Goal: Task Accomplishment & Management: Manage account settings

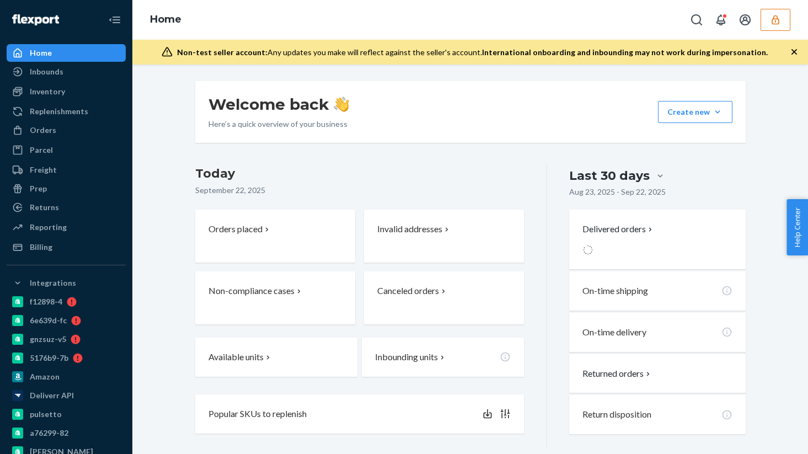
click at [769, 21] on button "button" at bounding box center [775, 20] width 30 height 22
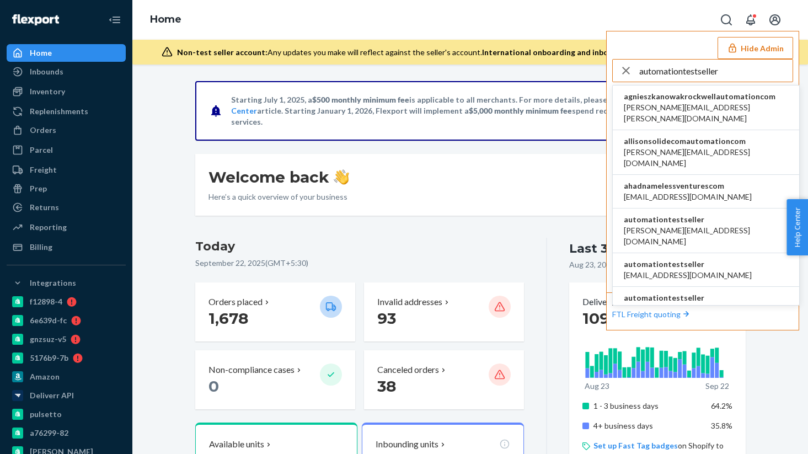
type input "automationtestseller"
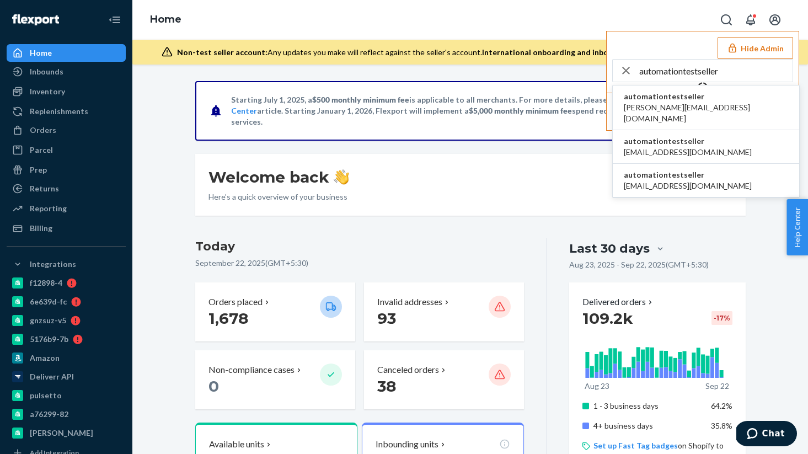
click at [705, 101] on li "automationtestseller harry@deliverr.com" at bounding box center [706, 107] width 186 height 45
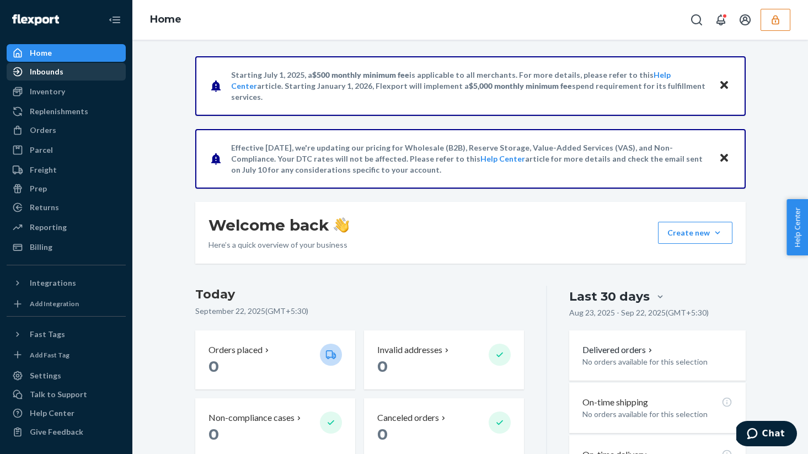
click at [77, 72] on div "Inbounds" at bounding box center [66, 71] width 117 height 15
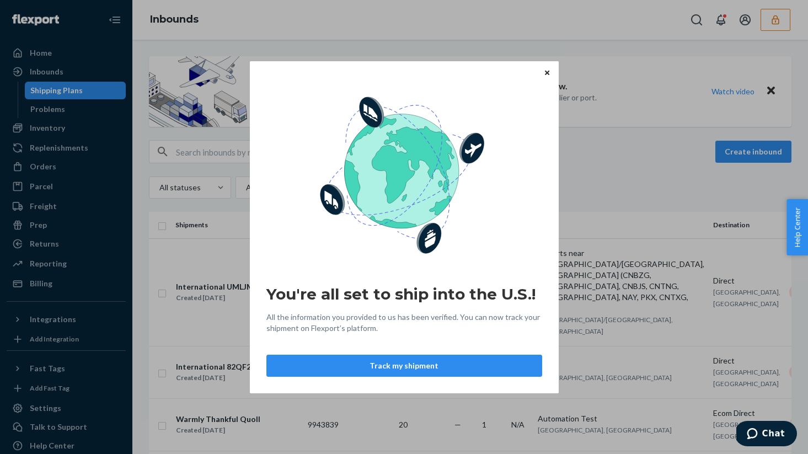
click at [547, 79] on div "You're all set to ship into the U.S.! All the information you provided to us ha…" at bounding box center [404, 227] width 309 height 332
click at [545, 71] on icon "Close" at bounding box center [547, 72] width 4 height 7
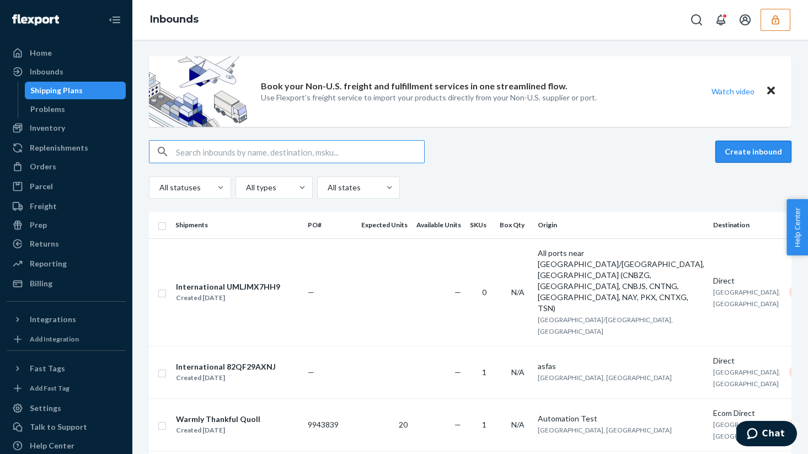
click at [743, 153] on button "Create inbound" at bounding box center [753, 152] width 76 height 22
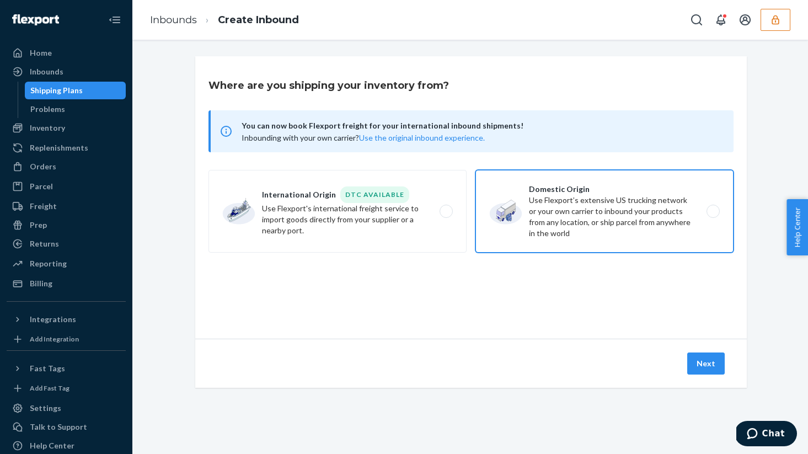
click at [556, 218] on label "Domestic Origin Use Flexport’s extensive US trucking network or your own carrie…" at bounding box center [604, 211] width 258 height 83
click at [712, 215] on input "Domestic Origin Use Flexport’s extensive US trucking network or your own carrie…" at bounding box center [715, 211] width 7 height 7
radio input "true"
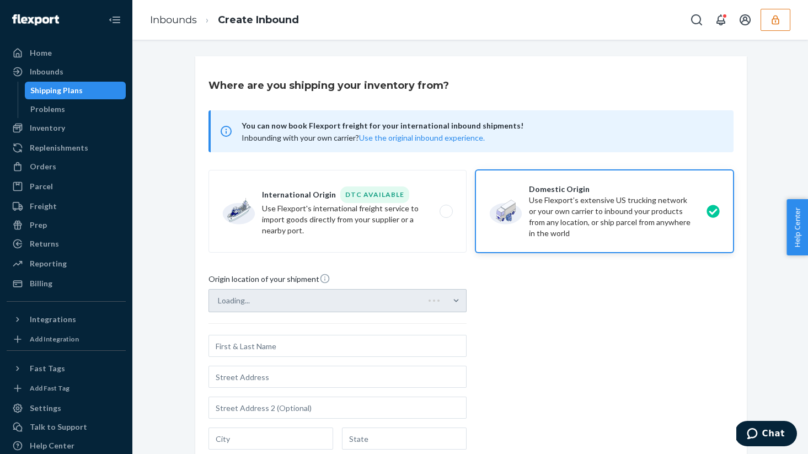
scroll to position [217, 0]
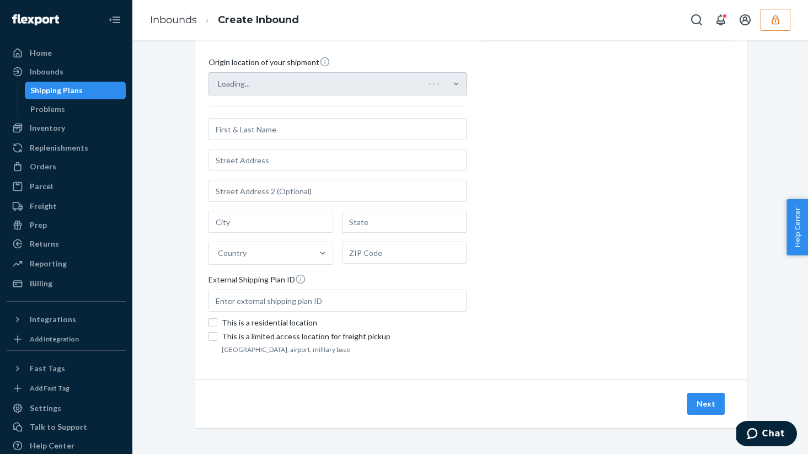
click at [365, 85] on div "Loading..." at bounding box center [316, 84] width 215 height 22
click at [219, 85] on input "Loading..." at bounding box center [218, 83] width 1 height 11
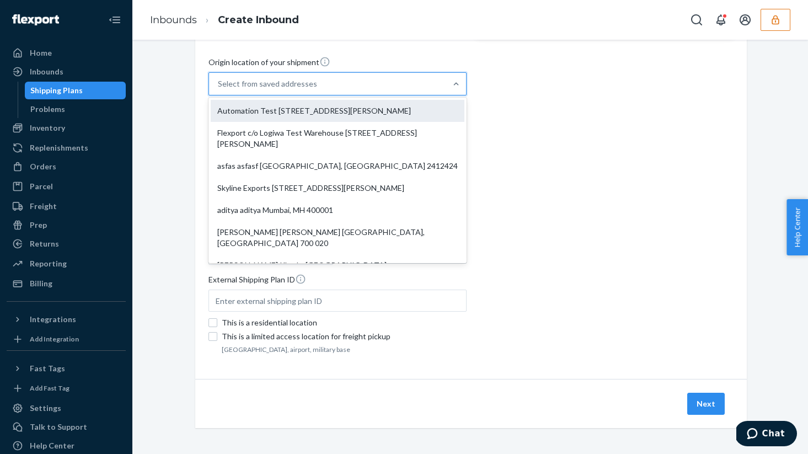
click at [346, 109] on div "Automation Test [STREET_ADDRESS][PERSON_NAME]" at bounding box center [338, 111] width 254 height 22
click at [219, 89] on input "option Automation Test [STREET_ADDRESS][PERSON_NAME]. 9 results available. Use …" at bounding box center [218, 83] width 1 height 11
type input "Automation Test"
type input "[STREET_ADDRESS][PERSON_NAME]"
type input "9th Floor"
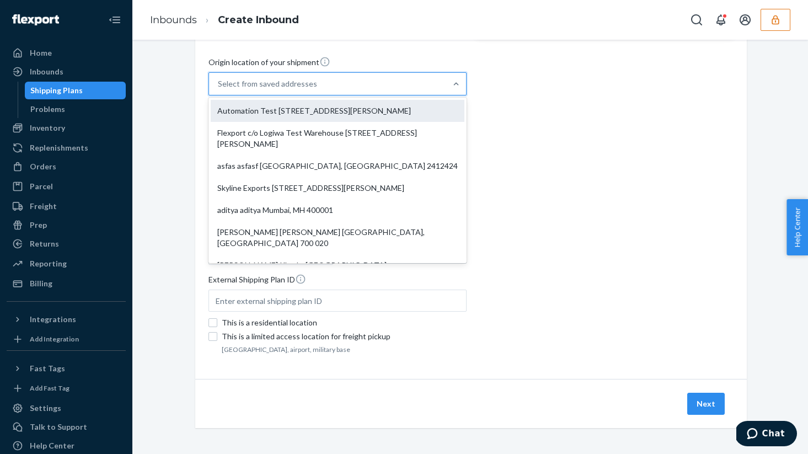
type input "[GEOGRAPHIC_DATA]"
type input "CA"
type input "94104"
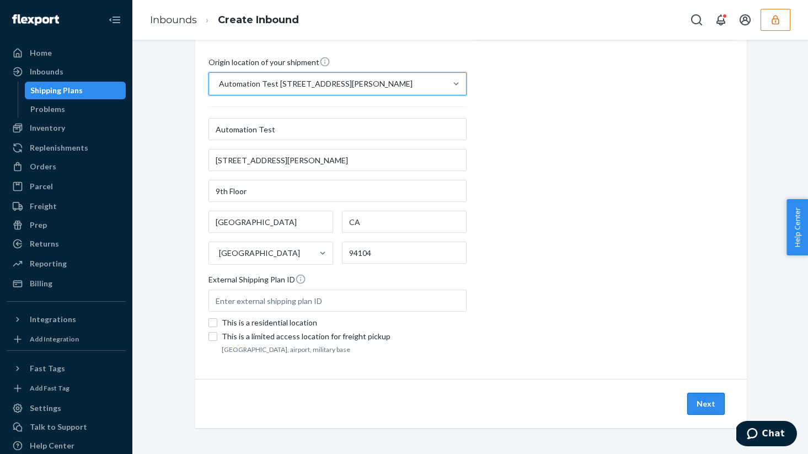
click at [707, 398] on button "Next" at bounding box center [705, 404] width 37 height 22
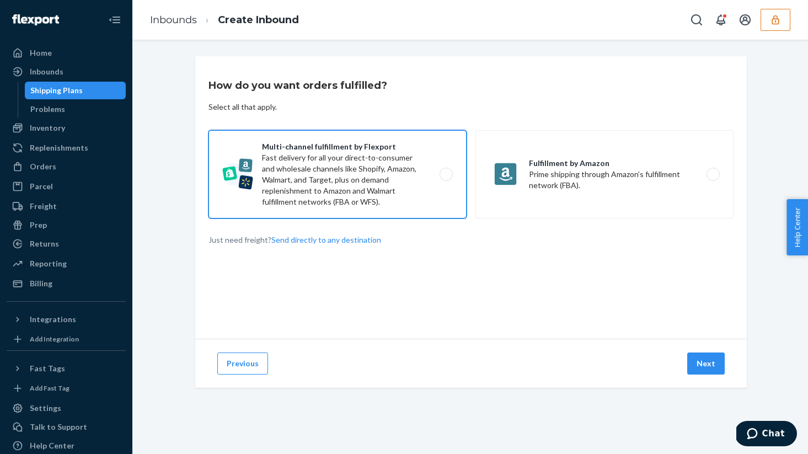
click at [384, 174] on label "Multi-channel fulfillment by Flexport Fast delivery for all your direct-to-cons…" at bounding box center [337, 174] width 258 height 88
click at [445, 174] on input "Multi-channel fulfillment by Flexport Fast delivery for all your direct-to-cons…" at bounding box center [448, 174] width 7 height 7
radio input "true"
click at [705, 366] on button "Next" at bounding box center [705, 363] width 37 height 22
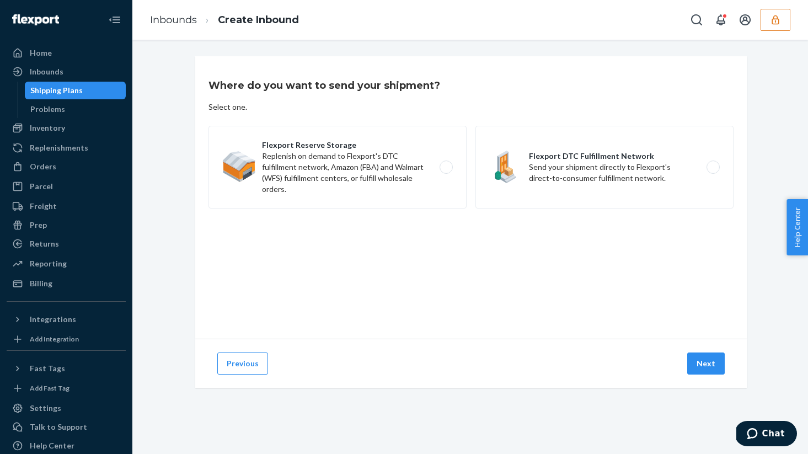
click at [626, 212] on div "Where do you want to send your shipment? Select one. Flexport Reserve Storage R…" at bounding box center [470, 197] width 551 height 282
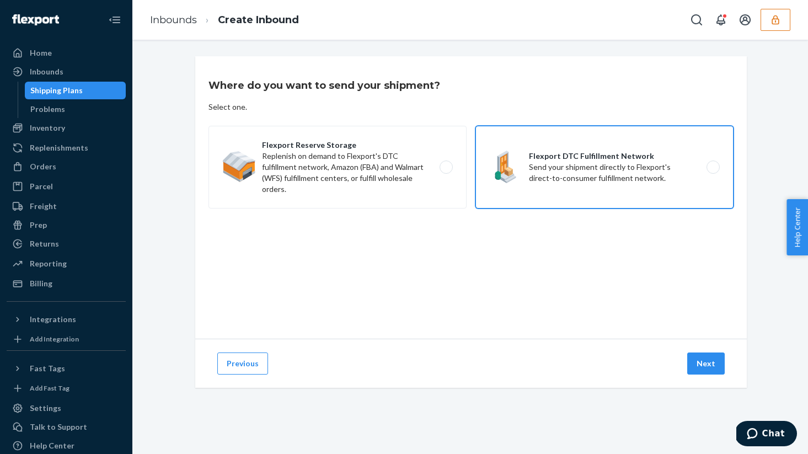
click at [622, 190] on label "Flexport DTC Fulfillment Network Send your shipment directly to Flexport's dire…" at bounding box center [604, 167] width 258 height 83
click at [712, 171] on input "Flexport DTC Fulfillment Network Send your shipment directly to Flexport's dire…" at bounding box center [715, 167] width 7 height 7
radio input "true"
click at [706, 357] on button "Next" at bounding box center [705, 363] width 37 height 22
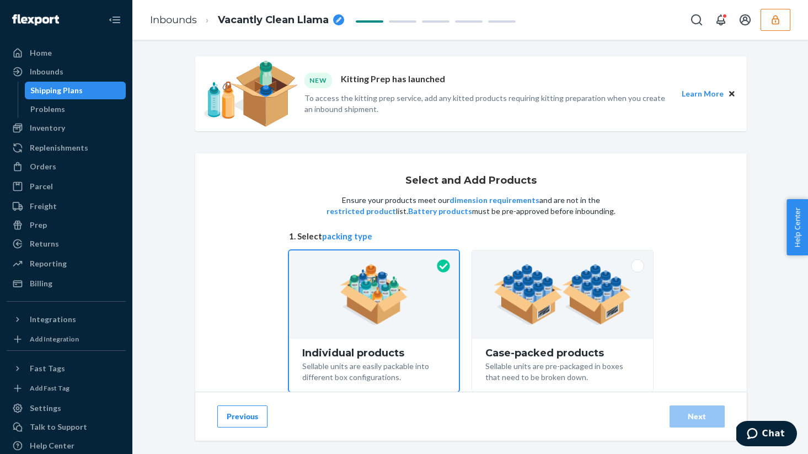
scroll to position [88, 0]
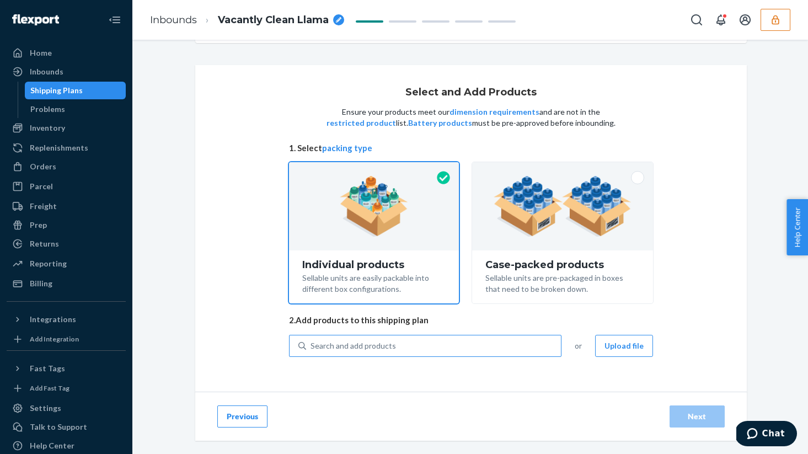
click at [392, 349] on div "Search and add products" at bounding box center [352, 345] width 85 height 11
click at [311, 349] on input "Search and add products" at bounding box center [310, 345] width 1 height 11
type input "basic"
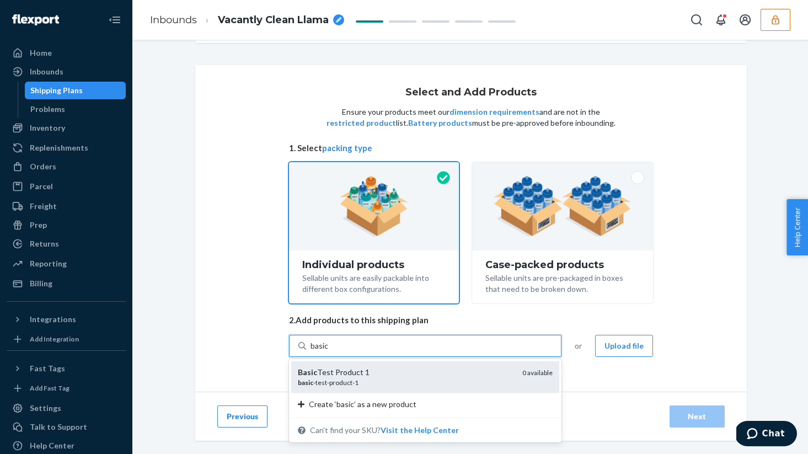
click at [342, 378] on div "basic -test-product-1" at bounding box center [406, 382] width 216 height 9
click at [329, 351] on input "basic" at bounding box center [319, 345] width 18 height 11
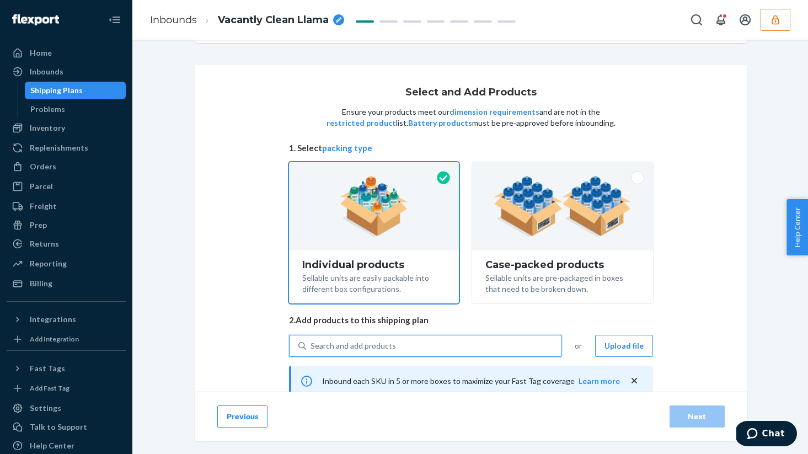
scroll to position [185, 0]
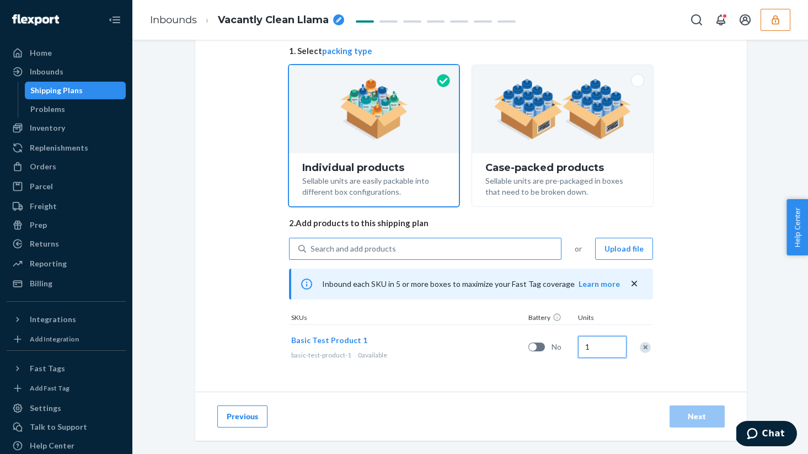
click at [597, 348] on input "1" at bounding box center [602, 347] width 49 height 22
type input "10"
click at [690, 417] on div "Next" at bounding box center [697, 416] width 36 height 11
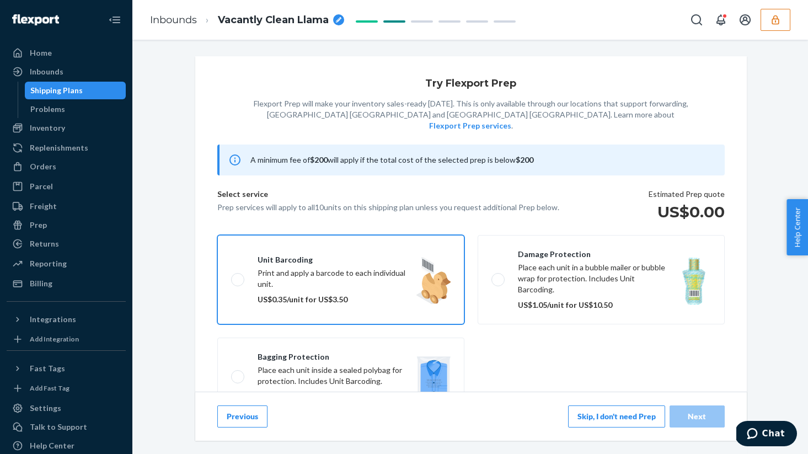
click at [269, 296] on label "Unit barcoding Print and apply a barcode to each individual unit. US$0.35/unit …" at bounding box center [340, 279] width 247 height 89
click at [238, 283] on input "Unit barcoding Print and apply a barcode to each individual unit. US$0.35/unit …" at bounding box center [234, 279] width 7 height 7
checkbox input "true"
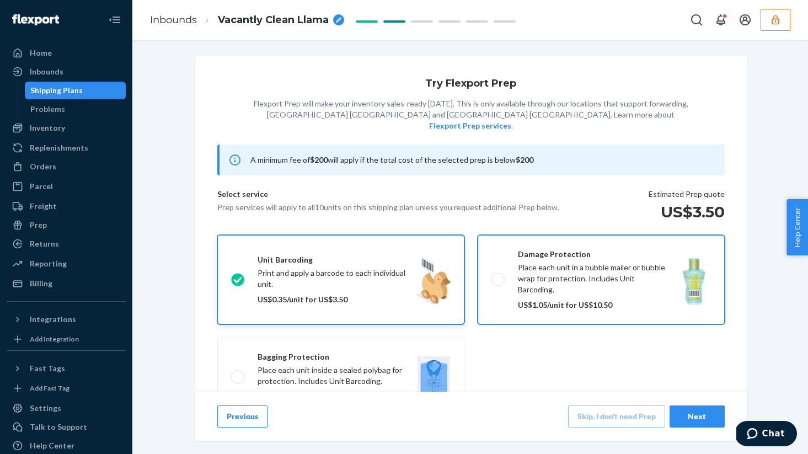
scroll to position [155, 0]
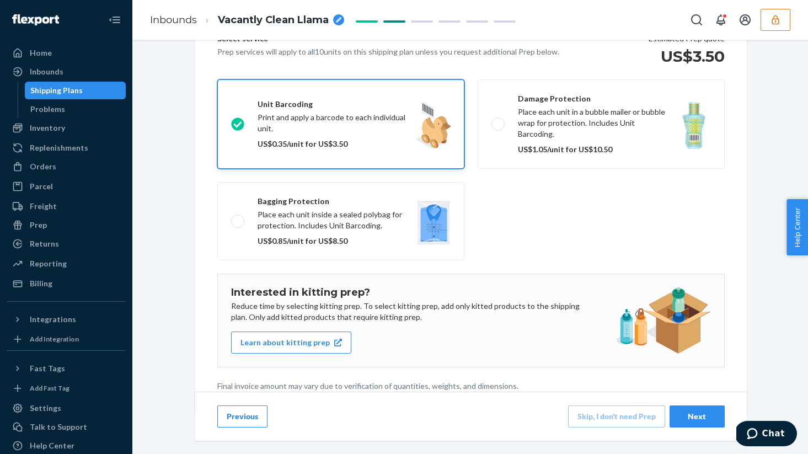
click at [699, 407] on button "Next" at bounding box center [696, 416] width 55 height 22
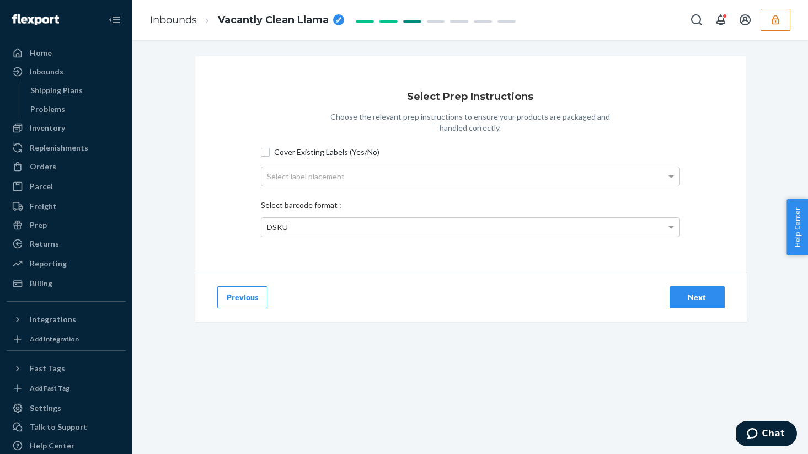
click at [283, 144] on div "Cover Existing Labels (Yes/No) Select label placement" at bounding box center [470, 166] width 419 height 49
click at [319, 152] on span "Cover Existing Labels (Yes/No)" at bounding box center [477, 152] width 406 height 11
click at [270, 152] on input "Cover Existing Labels (Yes/No)" at bounding box center [265, 152] width 9 height 9
checkbox input "true"
click at [717, 300] on button "Next" at bounding box center [696, 297] width 55 height 22
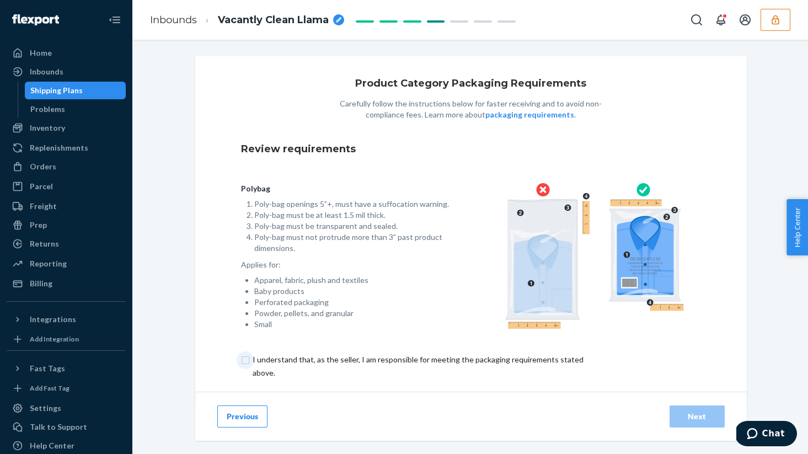
click at [249, 361] on input "checkbox" at bounding box center [424, 366] width 367 height 26
checkbox input "true"
click at [703, 416] on div "Next" at bounding box center [697, 416] width 36 height 11
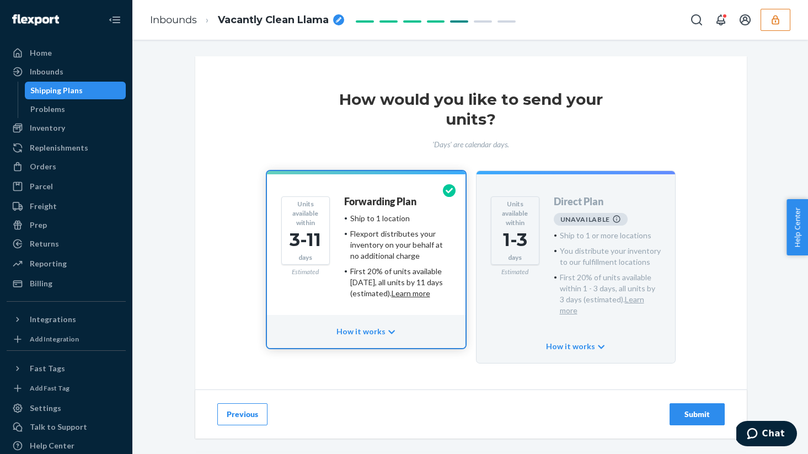
click at [668, 403] on div "Submit" at bounding box center [697, 414] width 60 height 22
click at [675, 403] on button "Submit" at bounding box center [696, 414] width 55 height 22
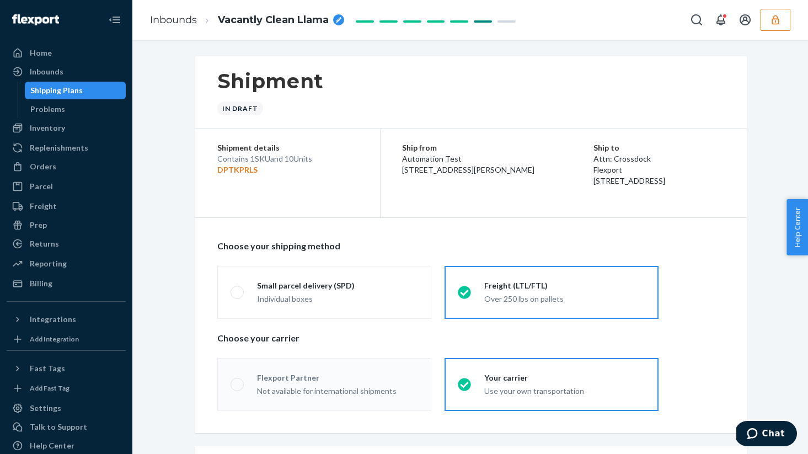
click at [240, 169] on p "DPTKPRLS" at bounding box center [287, 169] width 141 height 11
radio input "true"
radio input "false"
radio input "true"
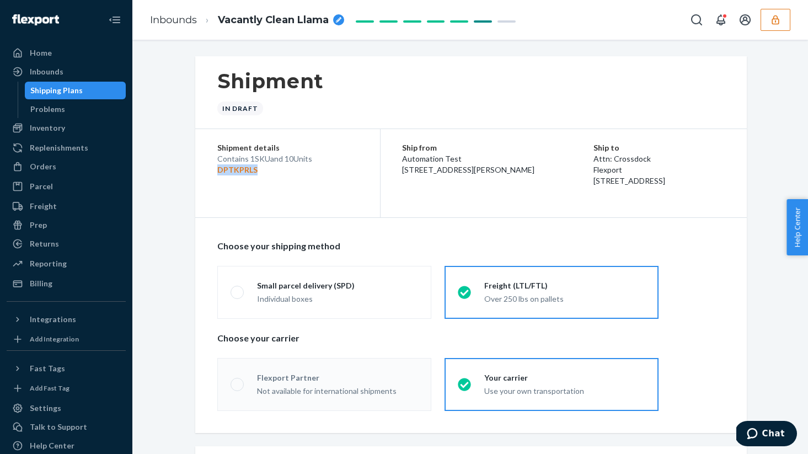
radio input "false"
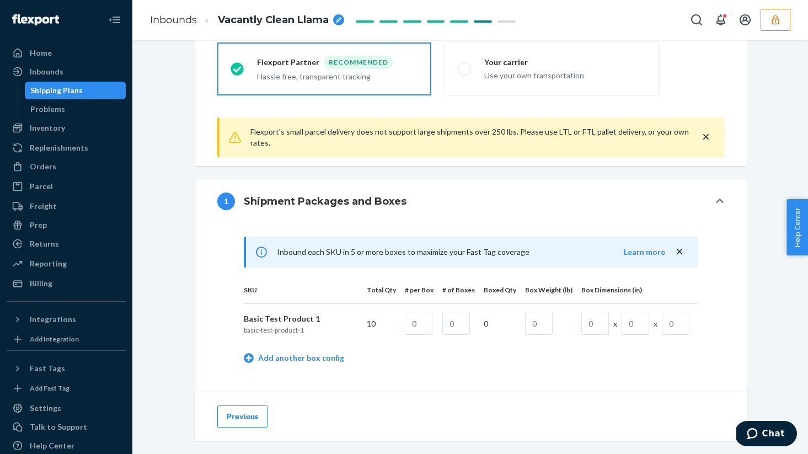
scroll to position [373, 0]
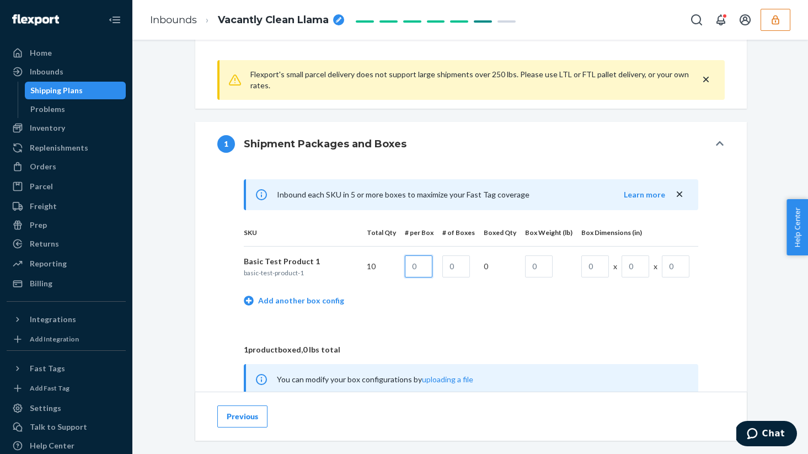
click at [431, 262] on input "text" at bounding box center [419, 266] width 28 height 22
type input "10"
type input "1"
type input "20"
type input "10"
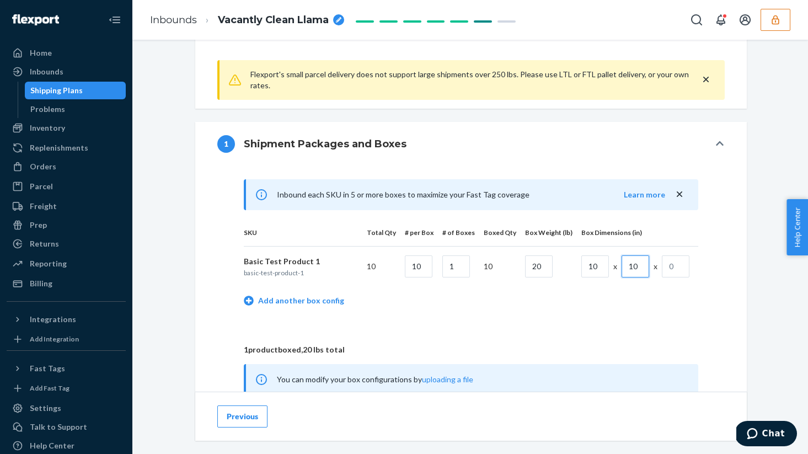
type input "10"
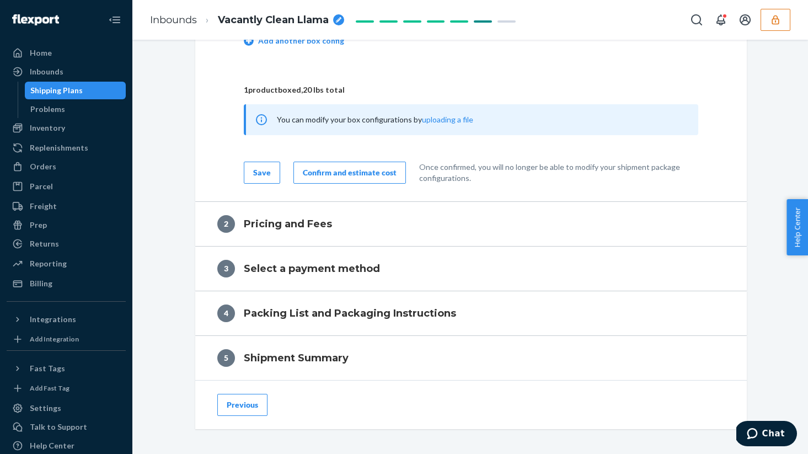
scroll to position [651, 0]
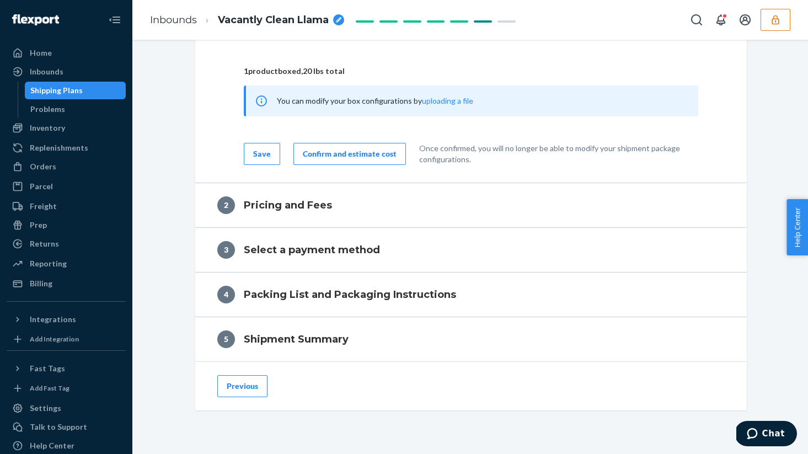
type input "10"
click at [358, 149] on div "Confirm and estimate cost" at bounding box center [350, 153] width 94 height 11
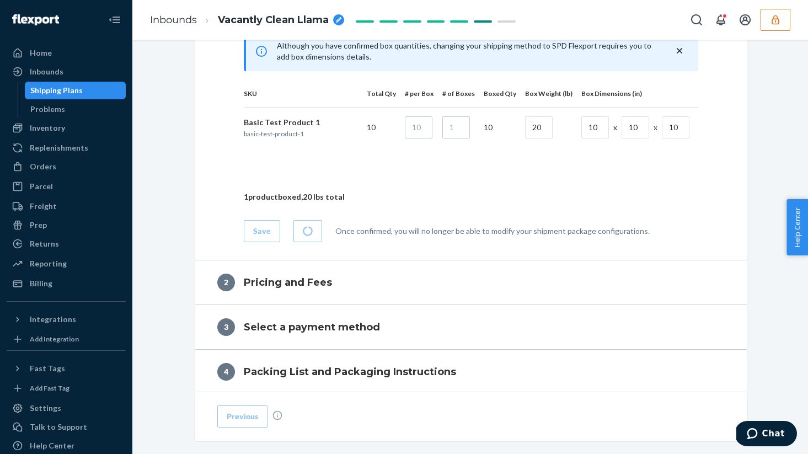
scroll to position [520, 0]
